Goal: Browse casually

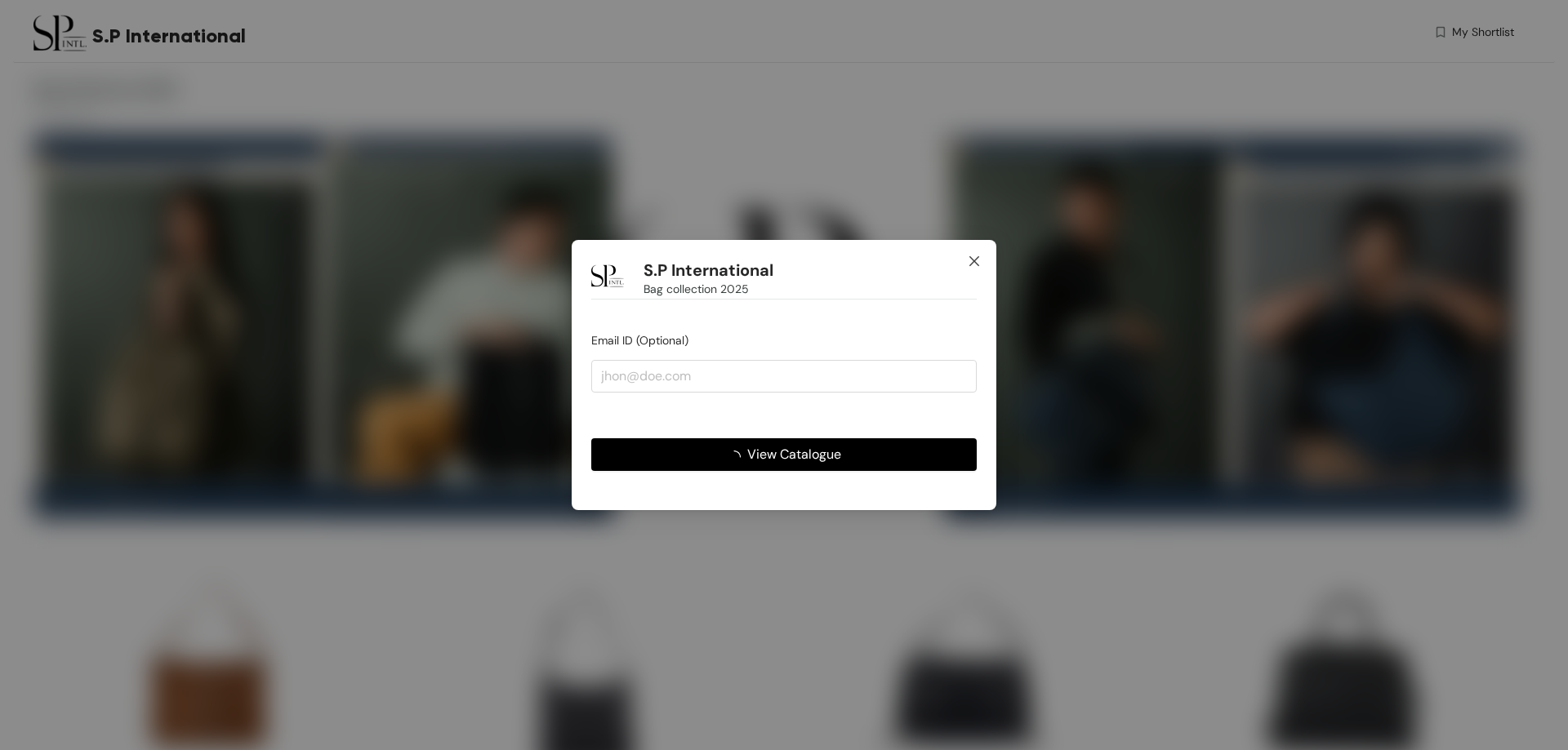
click at [985, 265] on span "Close" at bounding box center [974, 261] width 45 height 45
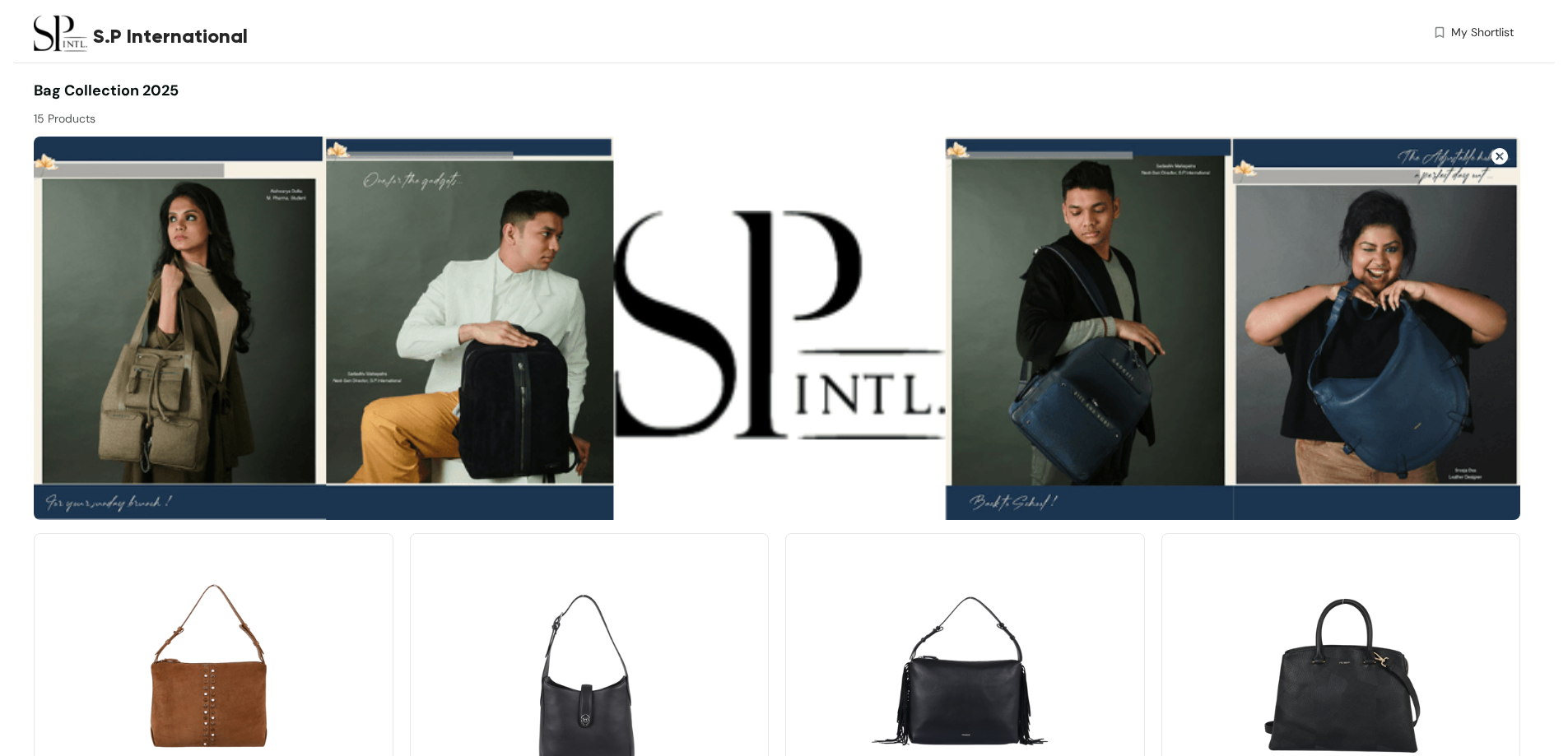
click at [52, 38] on img at bounding box center [60, 33] width 53 height 53
click at [66, 37] on img at bounding box center [60, 33] width 53 height 53
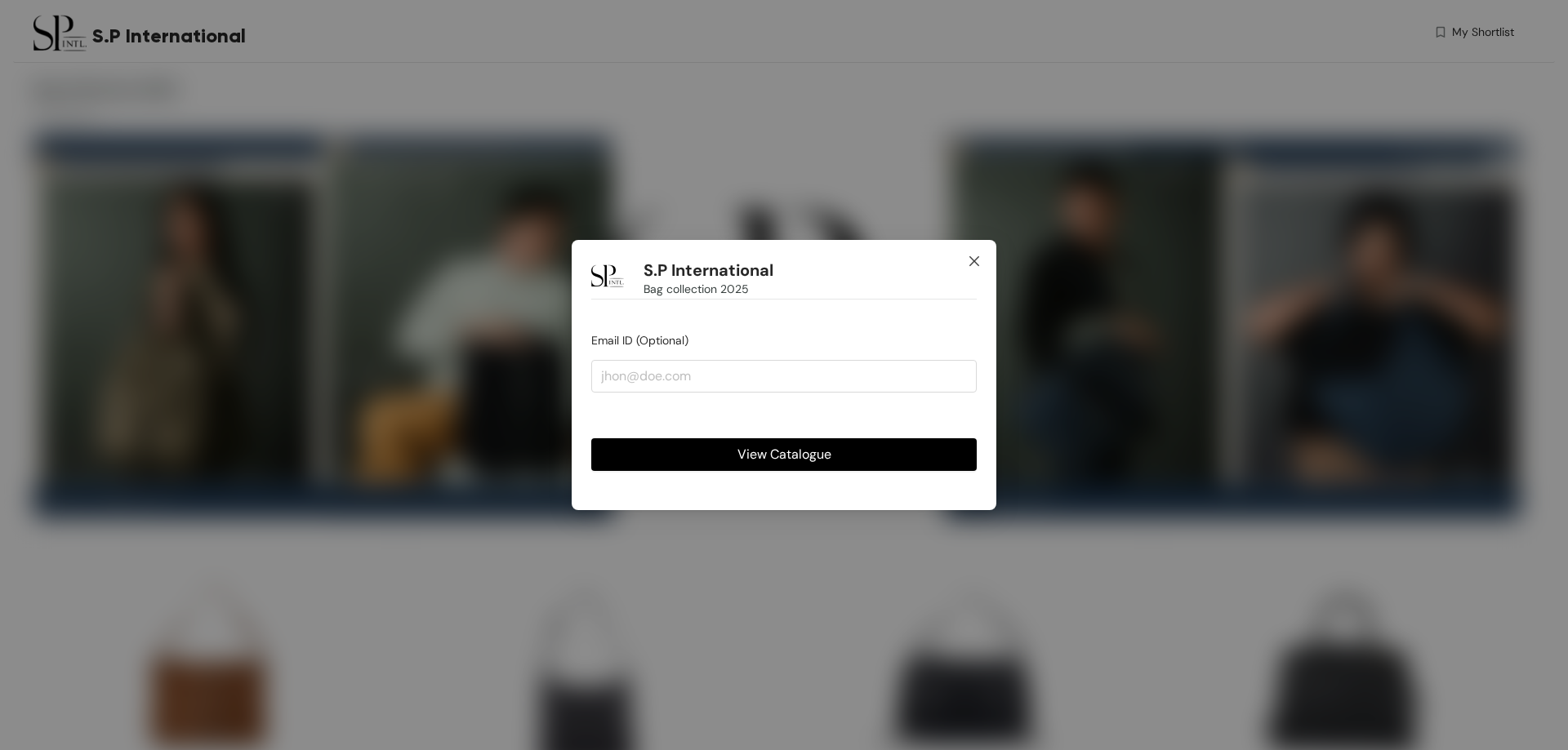
click at [970, 258] on icon "close" at bounding box center [974, 261] width 13 height 13
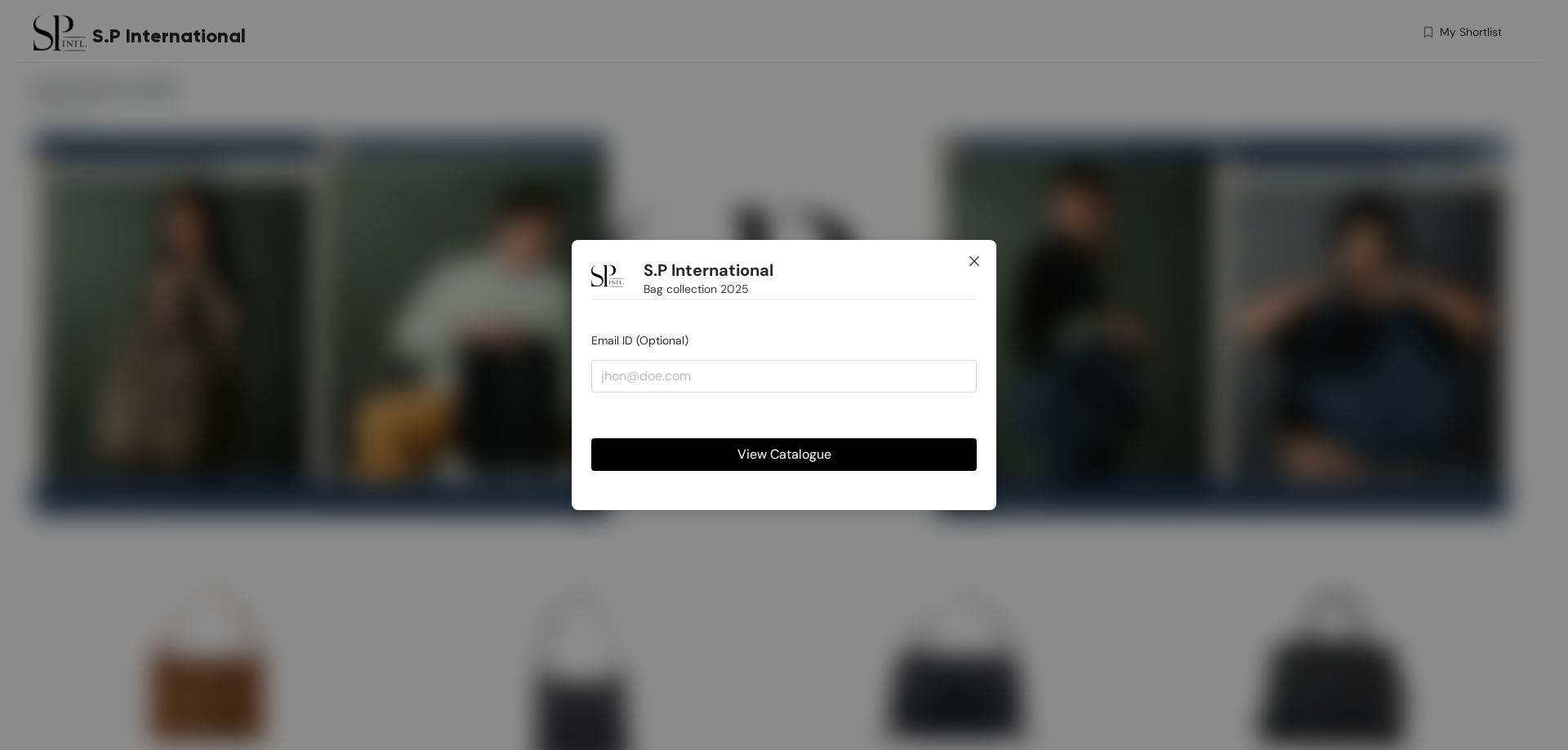
click at [977, 253] on span "Close" at bounding box center [974, 261] width 45 height 45
